Goal: Check status: Check status

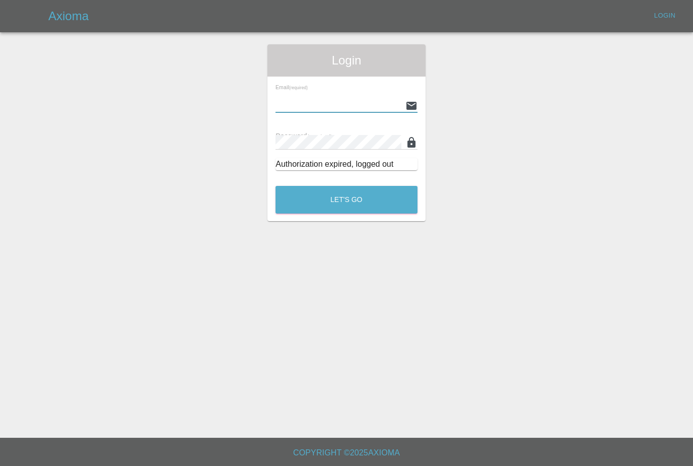
type input "[PERSON_NAME][EMAIL_ADDRESS][PERSON_NAME][DOMAIN_NAME]"
click at [346, 199] on button "Let's Go" at bounding box center [346, 200] width 142 height 28
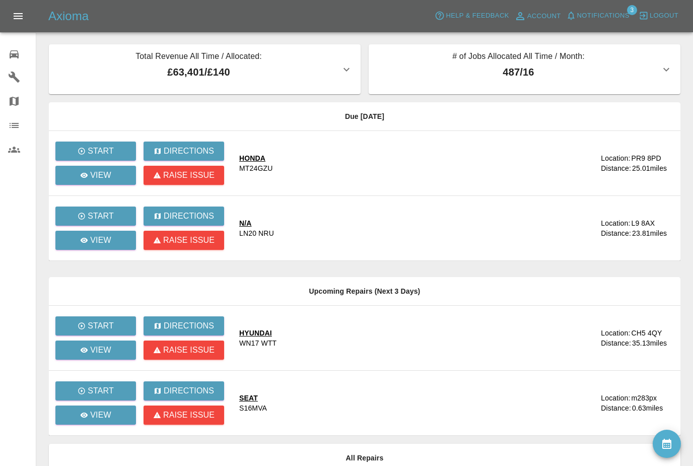
click at [605, 18] on span "Notifications" at bounding box center [603, 16] width 52 height 12
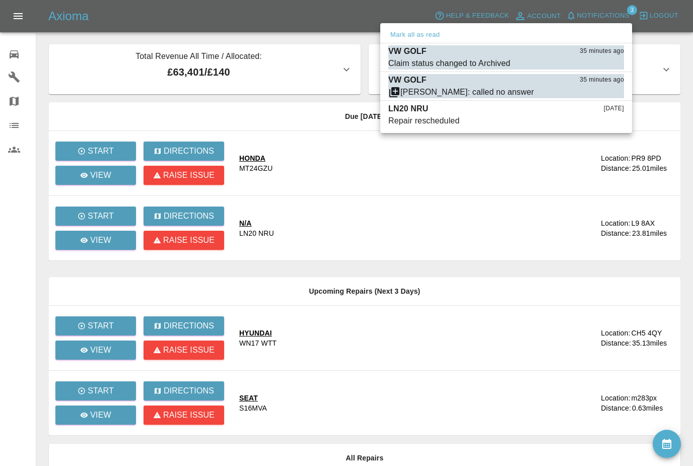
click at [376, 362] on div at bounding box center [346, 233] width 693 height 466
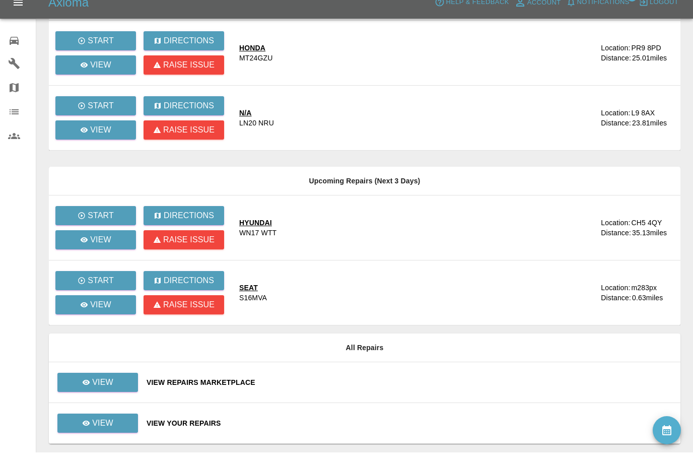
scroll to position [96, 0]
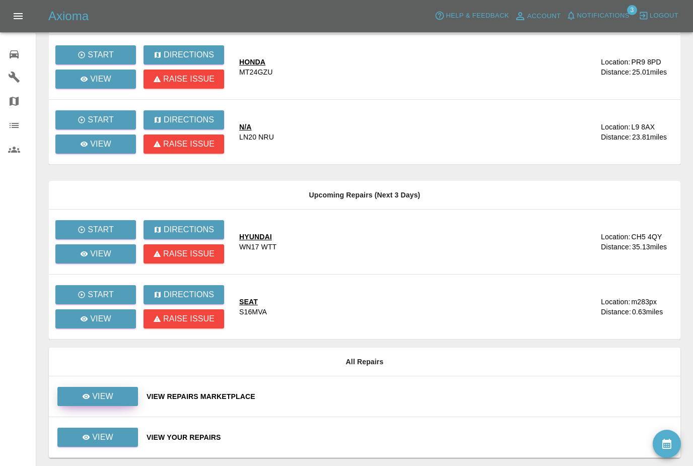
click at [77, 392] on link "View" at bounding box center [97, 396] width 81 height 19
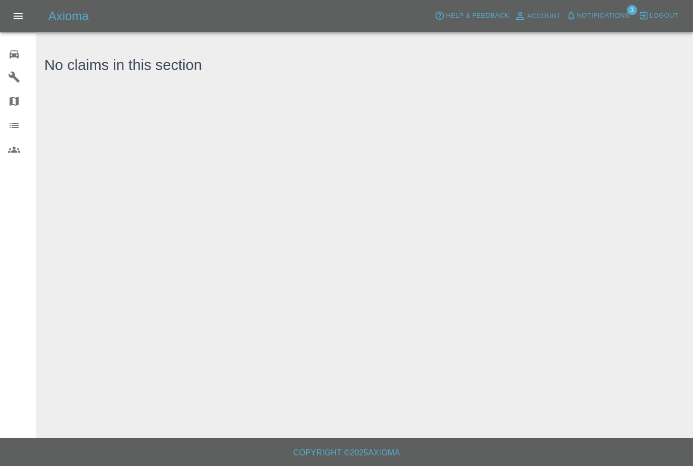
click at [13, 57] on icon at bounding box center [14, 54] width 9 height 8
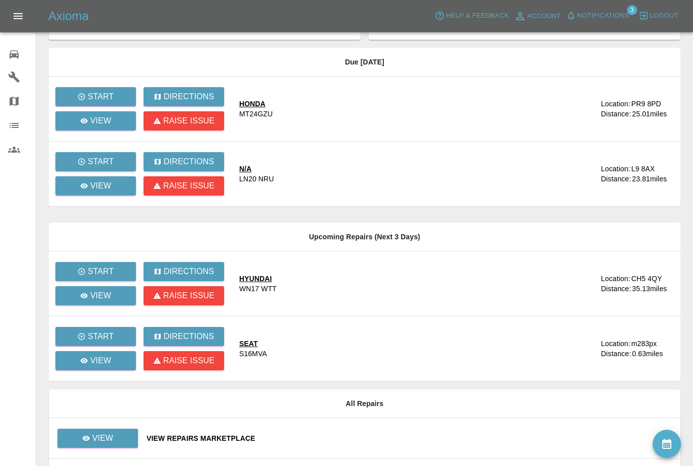
scroll to position [96, 0]
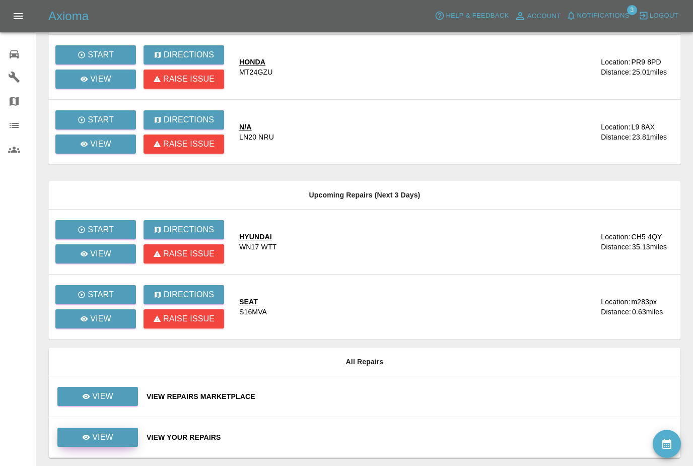
click at [90, 434] on icon at bounding box center [86, 437] width 8 height 8
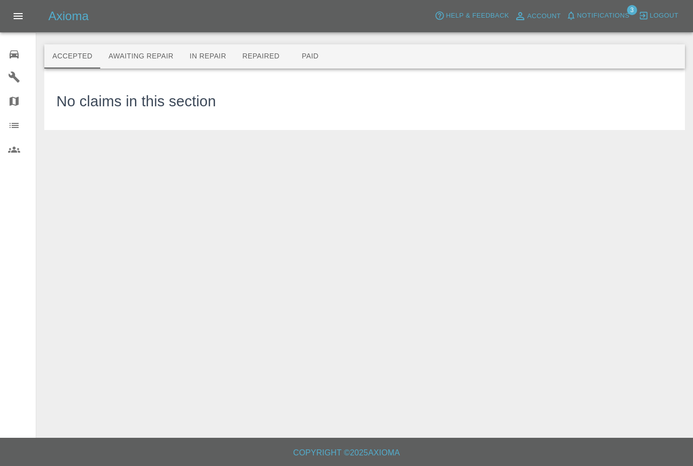
click at [124, 56] on button "Awaiting Repair" at bounding box center [140, 56] width 81 height 24
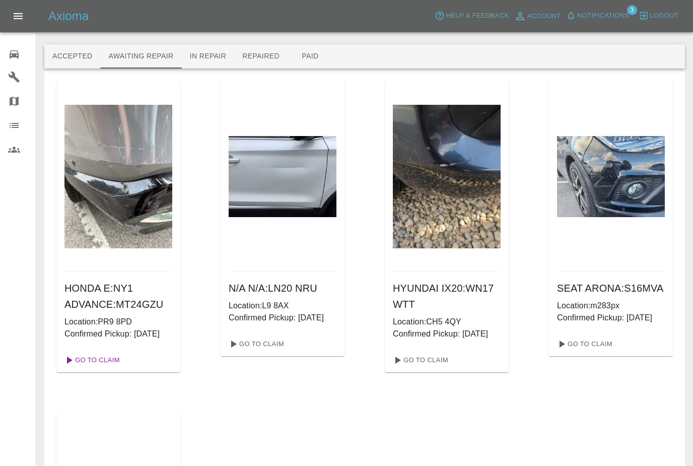
click at [98, 368] on link "Go To Claim" at bounding box center [91, 360] width 62 height 16
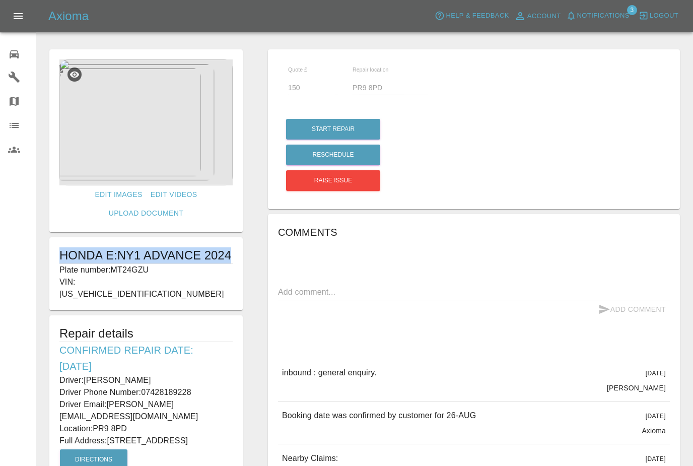
click at [24, 59] on div "0" at bounding box center [22, 53] width 28 height 15
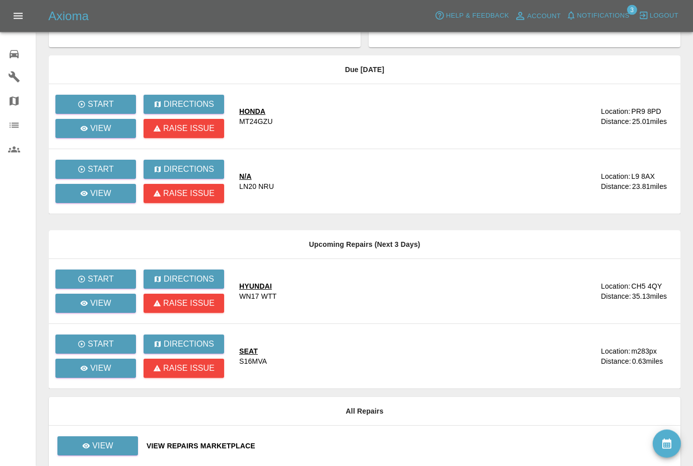
scroll to position [47, 0]
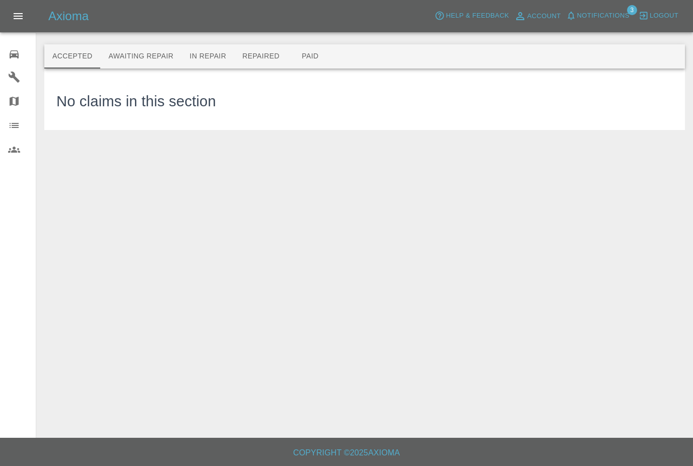
click at [316, 61] on button "Paid" at bounding box center [309, 56] width 45 height 24
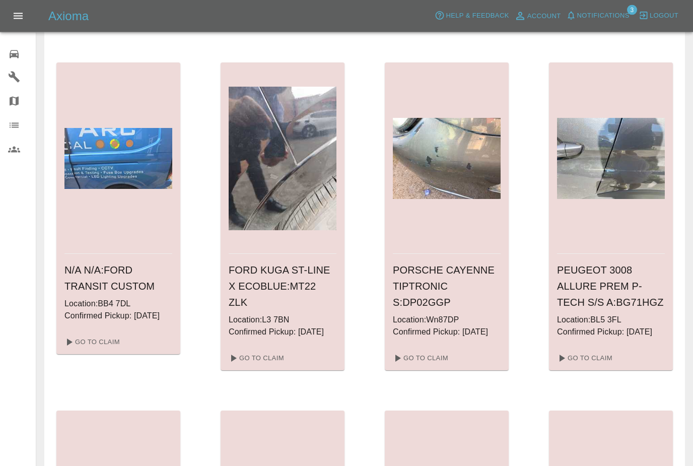
scroll to position [306, 0]
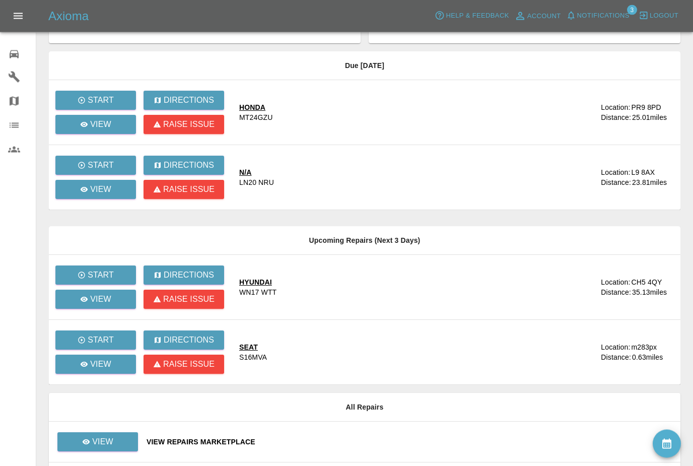
scroll to position [51, 0]
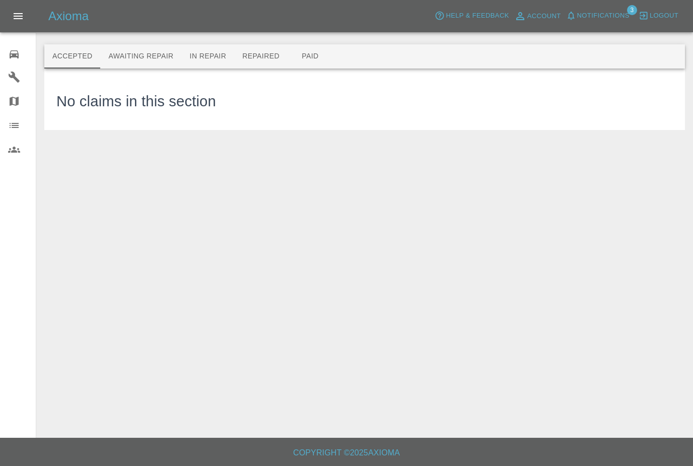
click at [141, 60] on button "Awaiting Repair" at bounding box center [140, 56] width 81 height 24
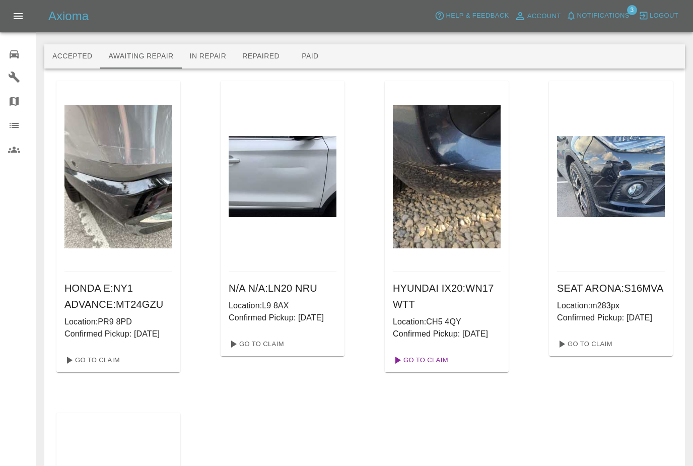
click at [416, 368] on link "Go To Claim" at bounding box center [420, 360] width 62 height 16
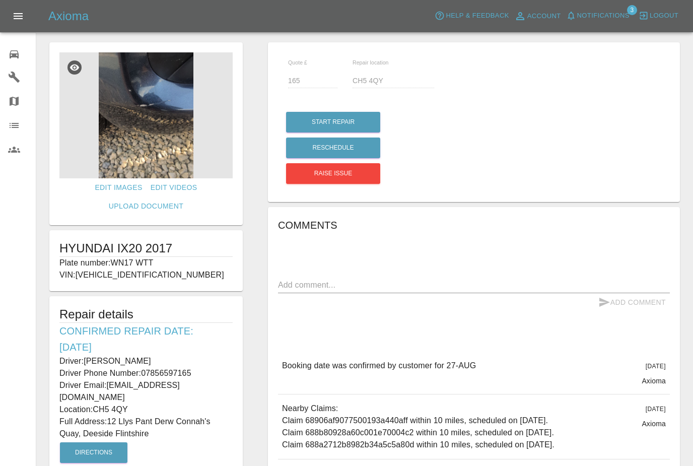
scroll to position [15, 0]
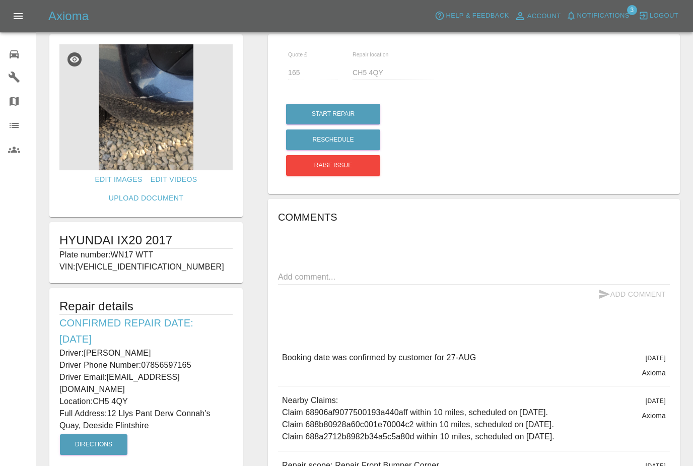
click at [133, 127] on img at bounding box center [145, 107] width 173 height 126
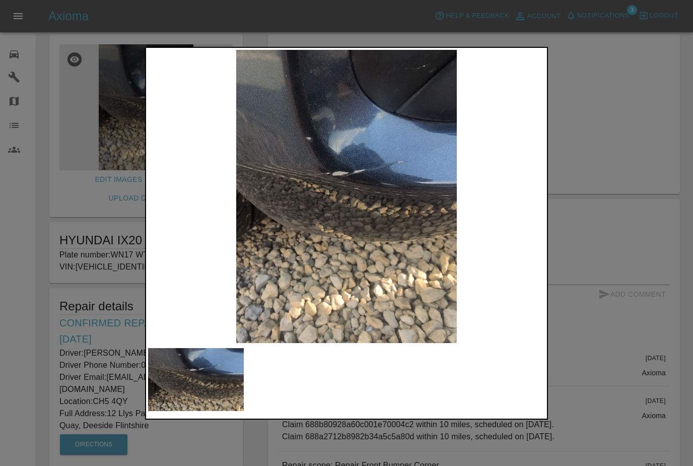
click at [689, 285] on div at bounding box center [346, 233] width 693 height 466
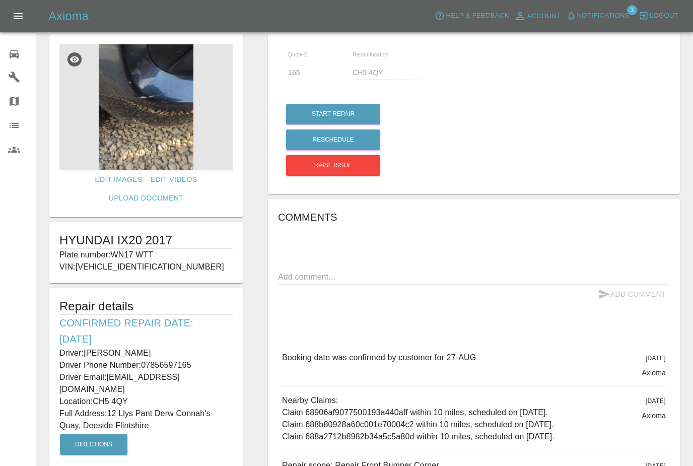
click at [660, 298] on div "Add Comment" at bounding box center [632, 294] width 76 height 19
copy p "07856597165"
click at [603, 346] on div "Booking date was confirmed by customer for [DATE][DATE] Axioma" at bounding box center [474, 364] width 392 height 42
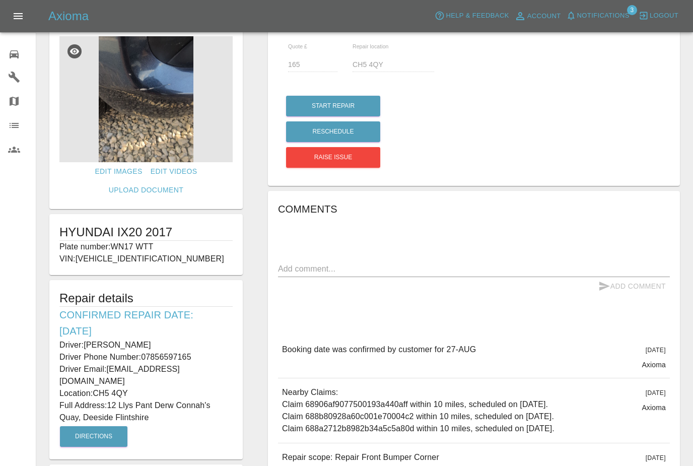
scroll to position [0, 0]
